Goal: Navigation & Orientation: Find specific page/section

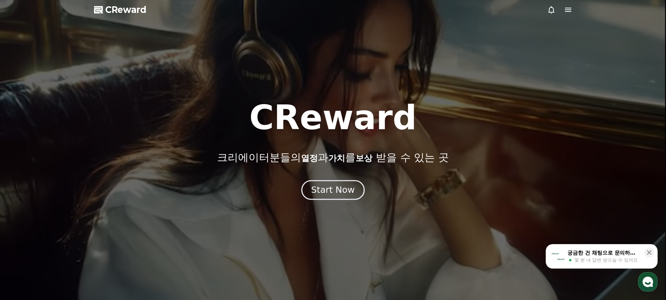
click at [335, 188] on div "Start Now" at bounding box center [332, 190] width 43 height 12
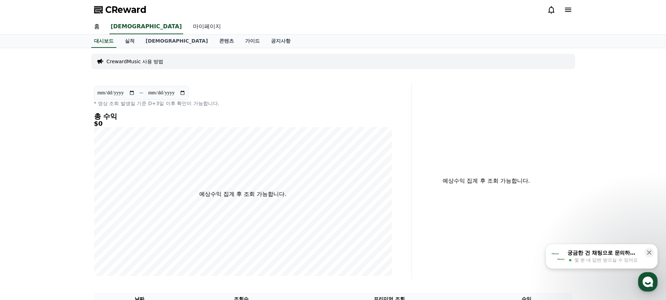
click at [187, 27] on link "마이페이지" at bounding box center [206, 27] width 39 height 15
select select "**********"
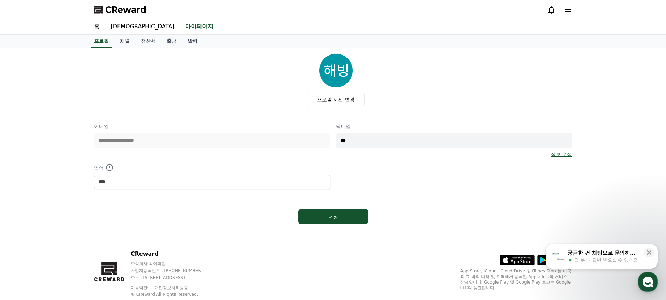
click at [123, 43] on link "채널" at bounding box center [124, 41] width 21 height 13
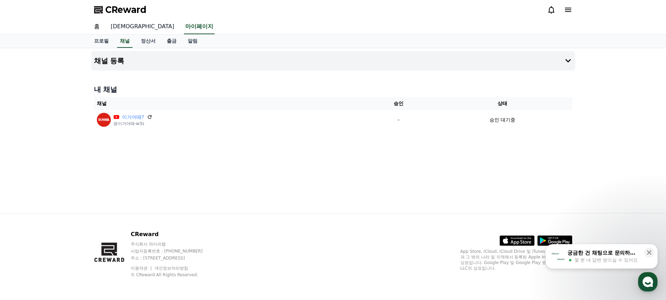
click at [112, 23] on link "[DEMOGRAPHIC_DATA]" at bounding box center [142, 27] width 75 height 15
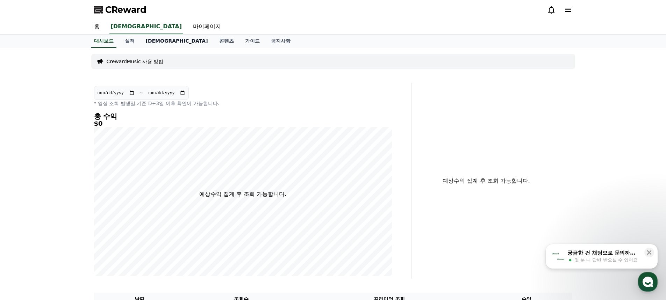
click at [146, 43] on link "[DEMOGRAPHIC_DATA]" at bounding box center [176, 41] width 73 height 13
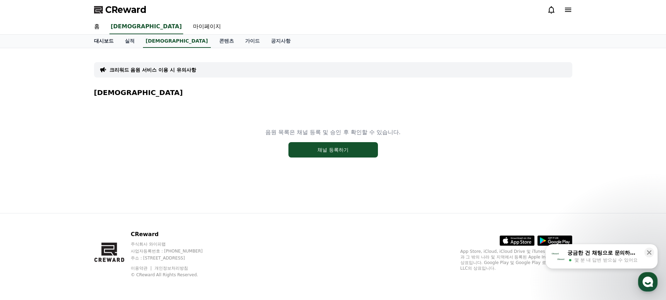
click at [96, 40] on link "대시보드" at bounding box center [103, 41] width 31 height 13
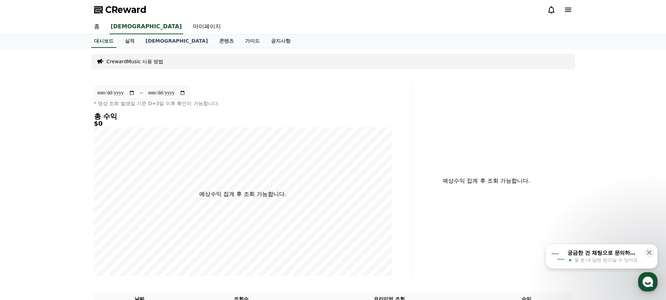
click at [94, 27] on link "홈" at bounding box center [96, 27] width 17 height 15
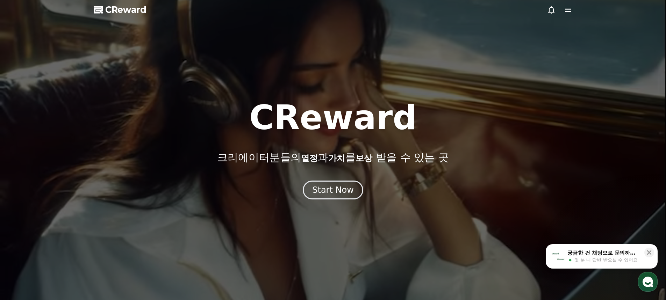
click at [120, 14] on span "CReward" at bounding box center [125, 9] width 41 height 11
